Goal: Navigation & Orientation: Find specific page/section

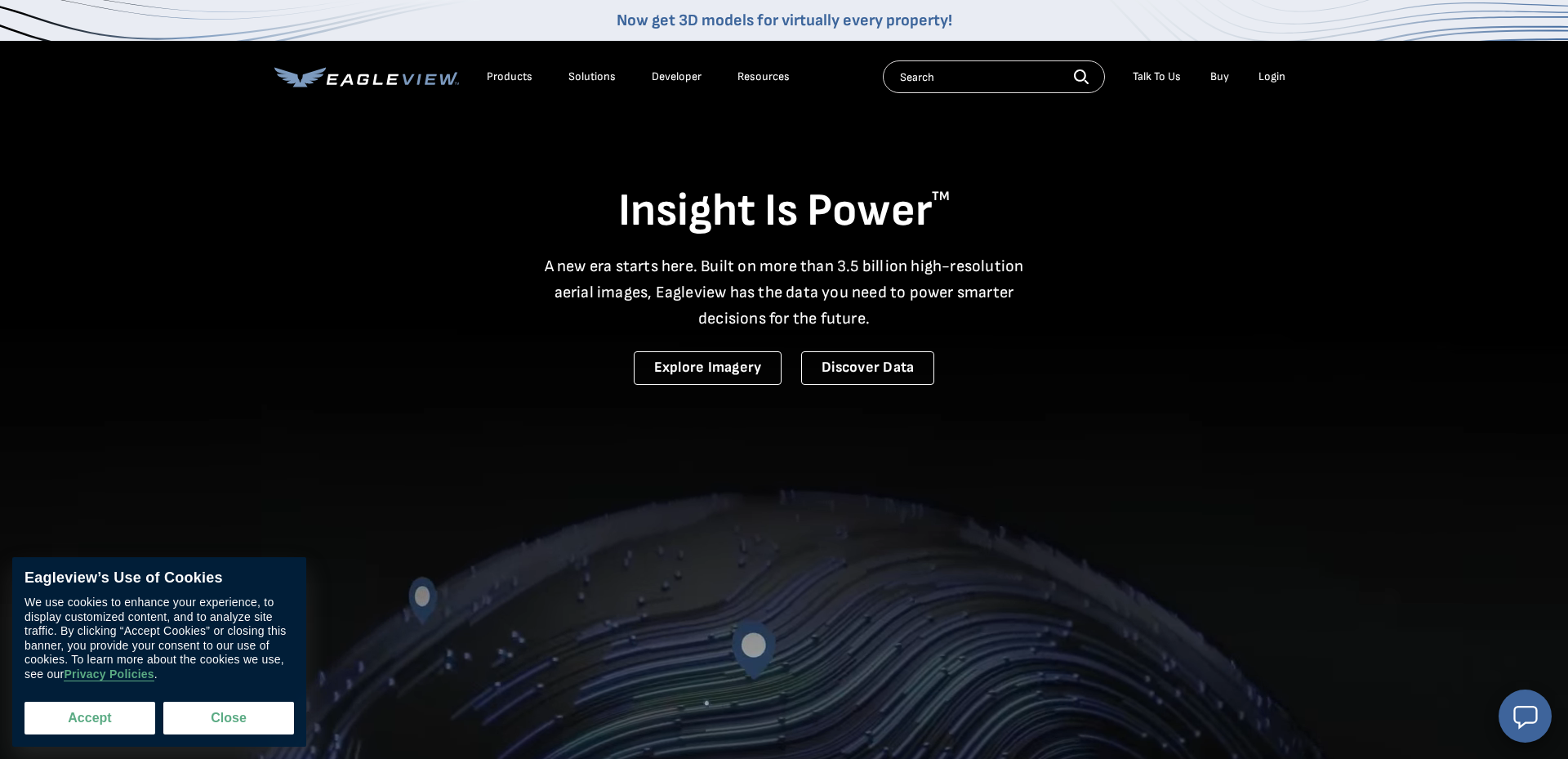
click at [99, 715] on button "Accept" at bounding box center [90, 717] width 131 height 33
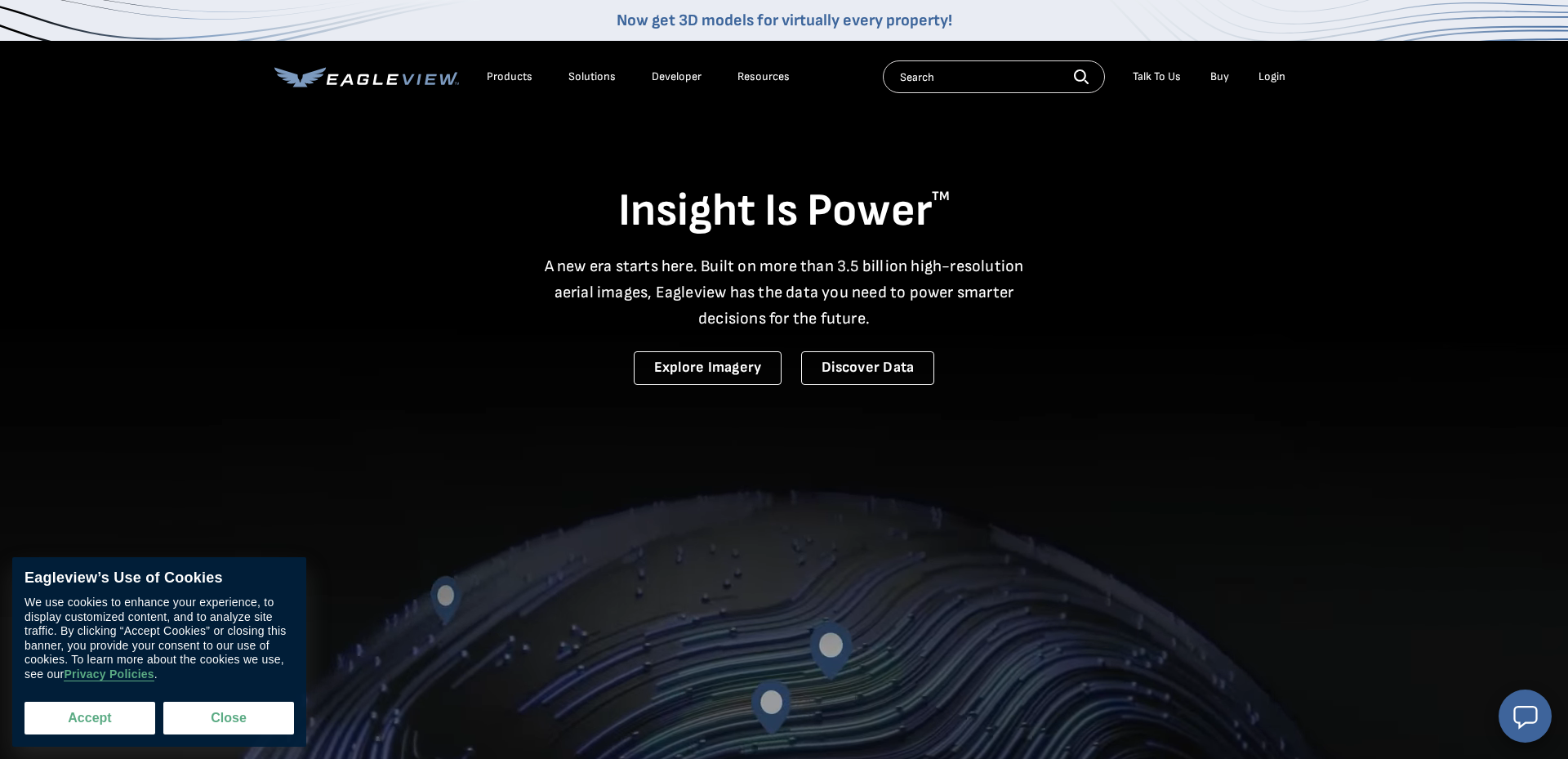
checkbox input "true"
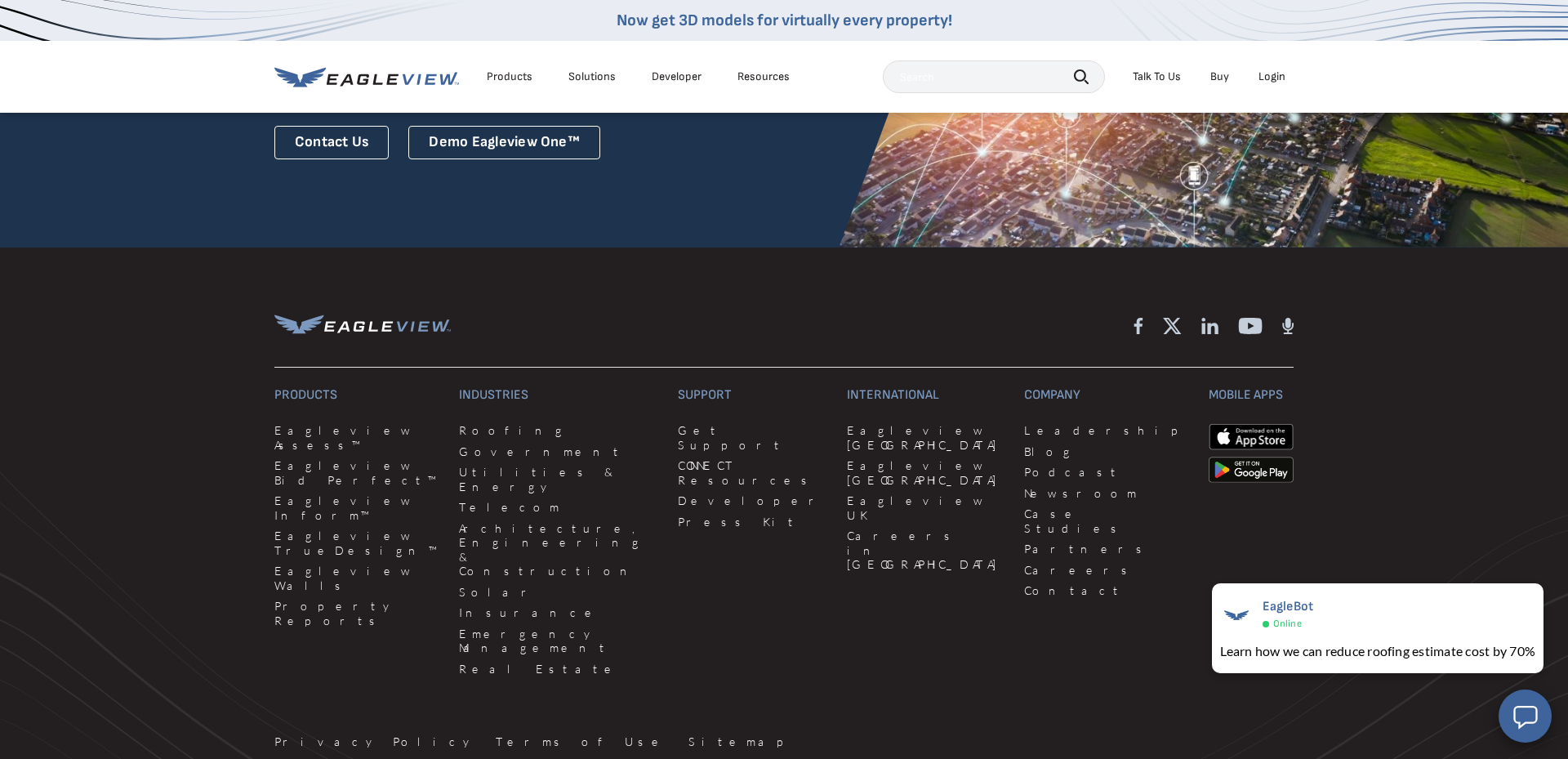
scroll to position [4378, 0]
click at [470, 441] on link "Government" at bounding box center [558, 448] width 199 height 15
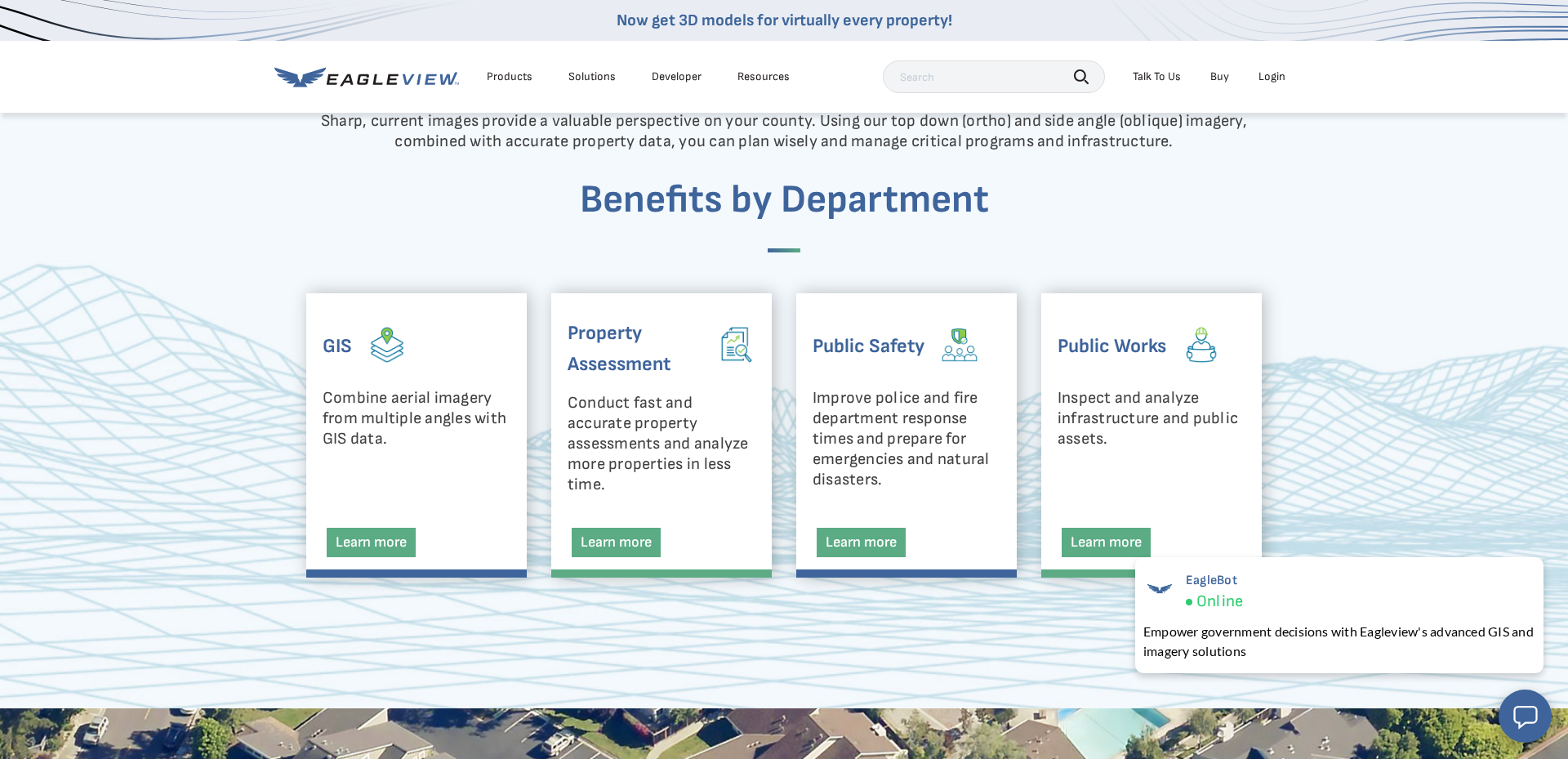
scroll to position [638, 0]
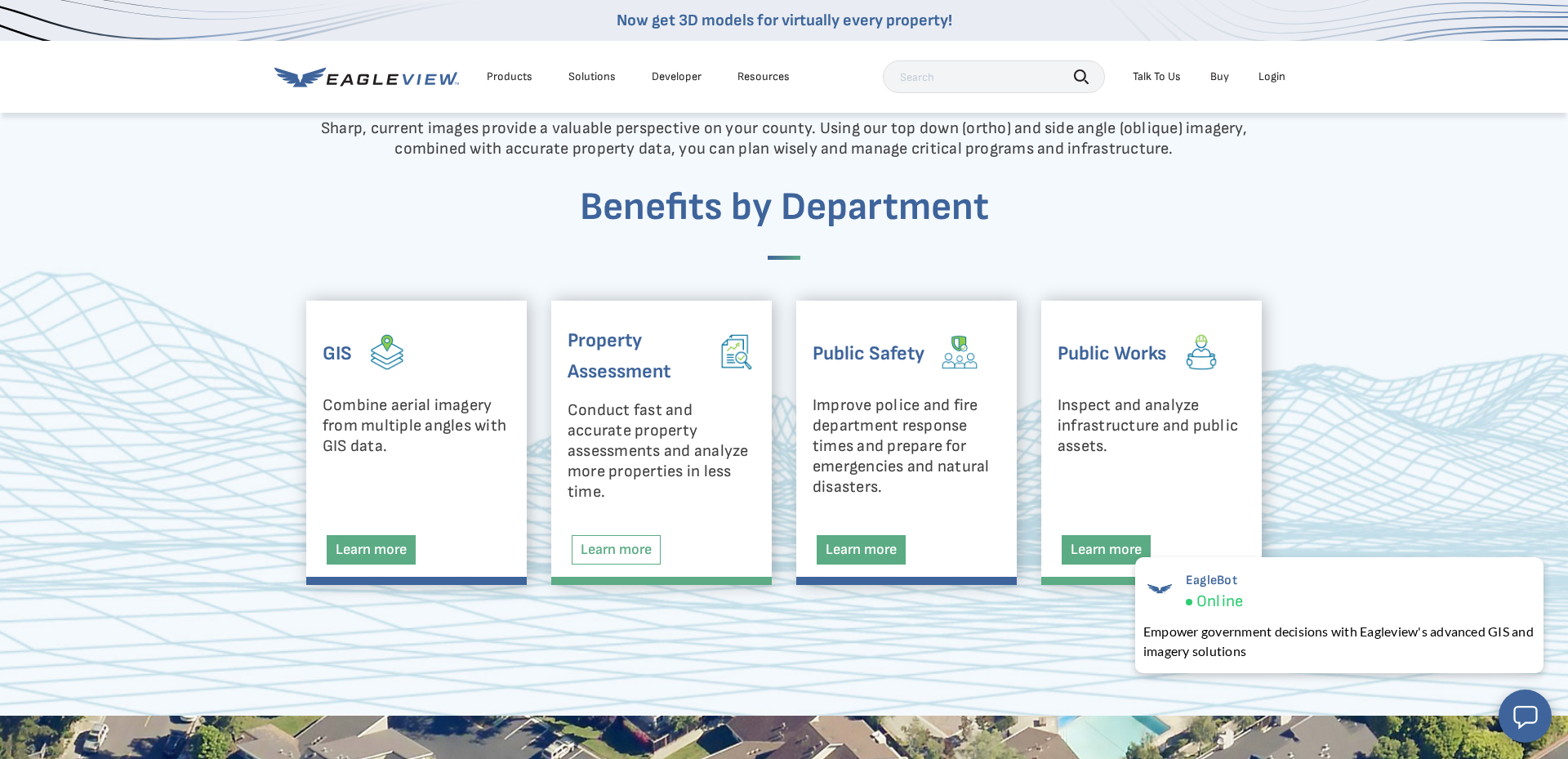
click at [589, 552] on link "Learn more" at bounding box center [616, 550] width 89 height 30
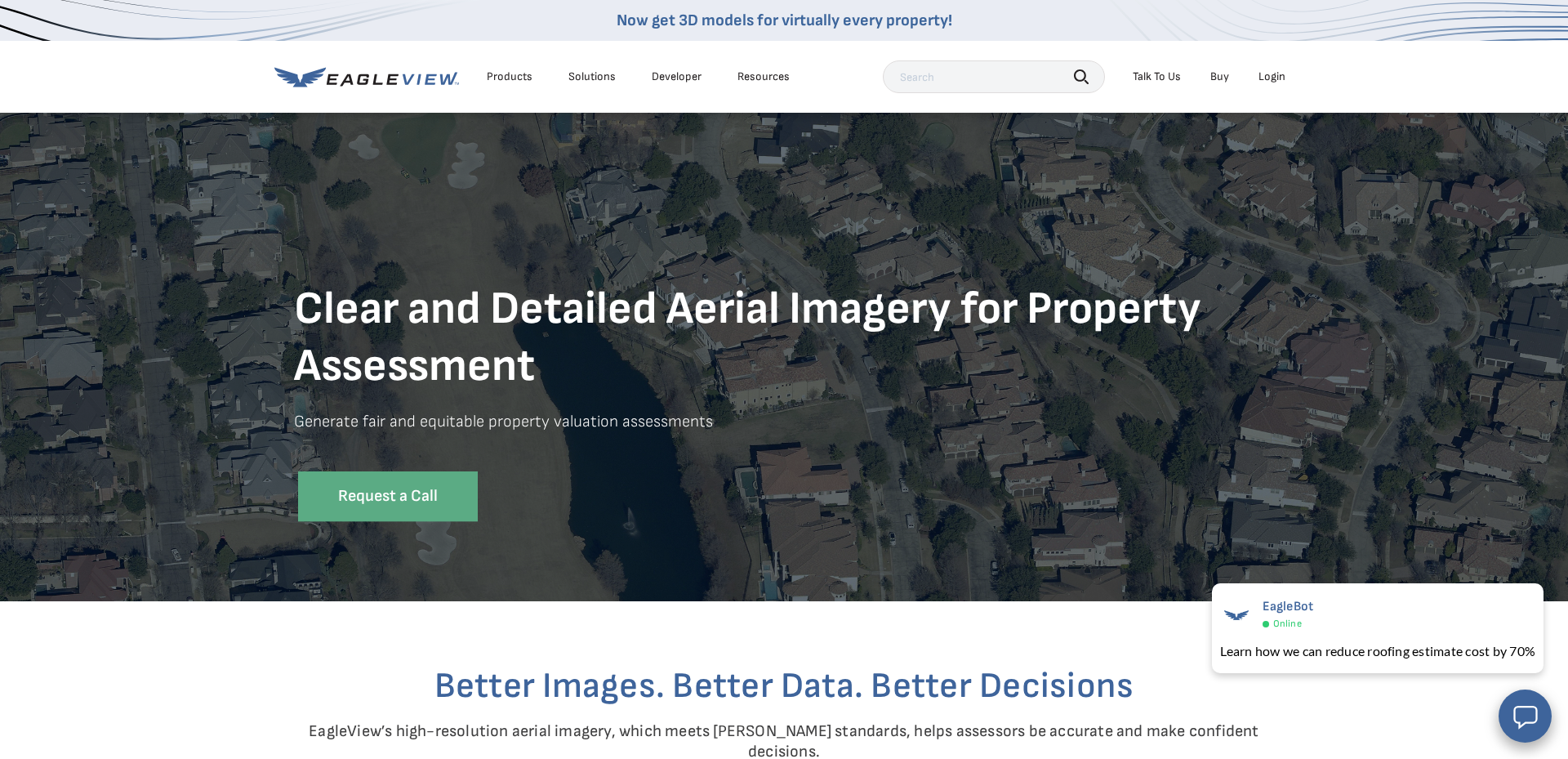
click at [398, 72] on icon at bounding box center [366, 77] width 184 height 21
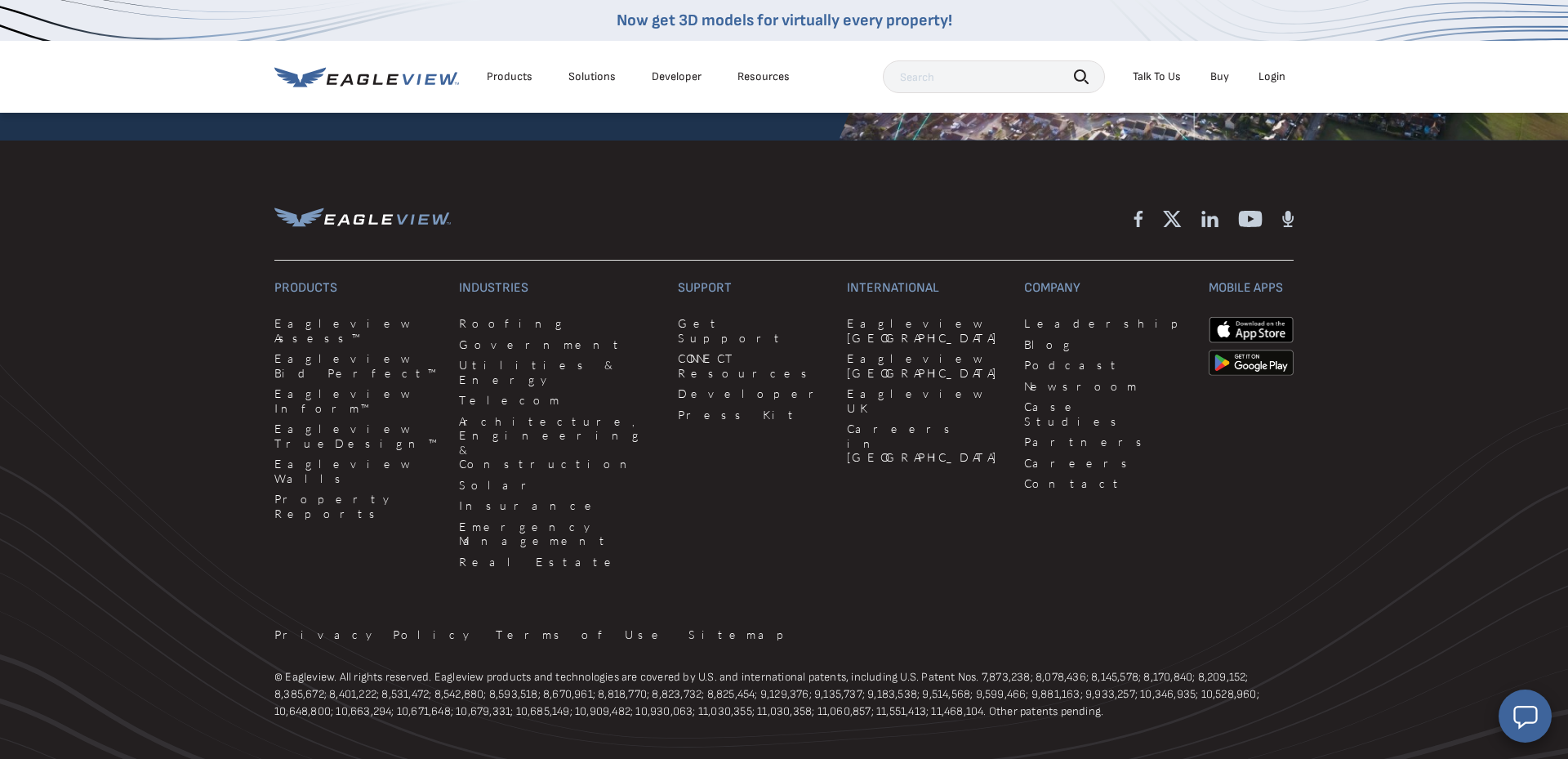
scroll to position [4481, 0]
click at [1024, 457] on link "Careers" at bounding box center [1106, 464] width 165 height 15
